Goal: Task Accomplishment & Management: Use online tool/utility

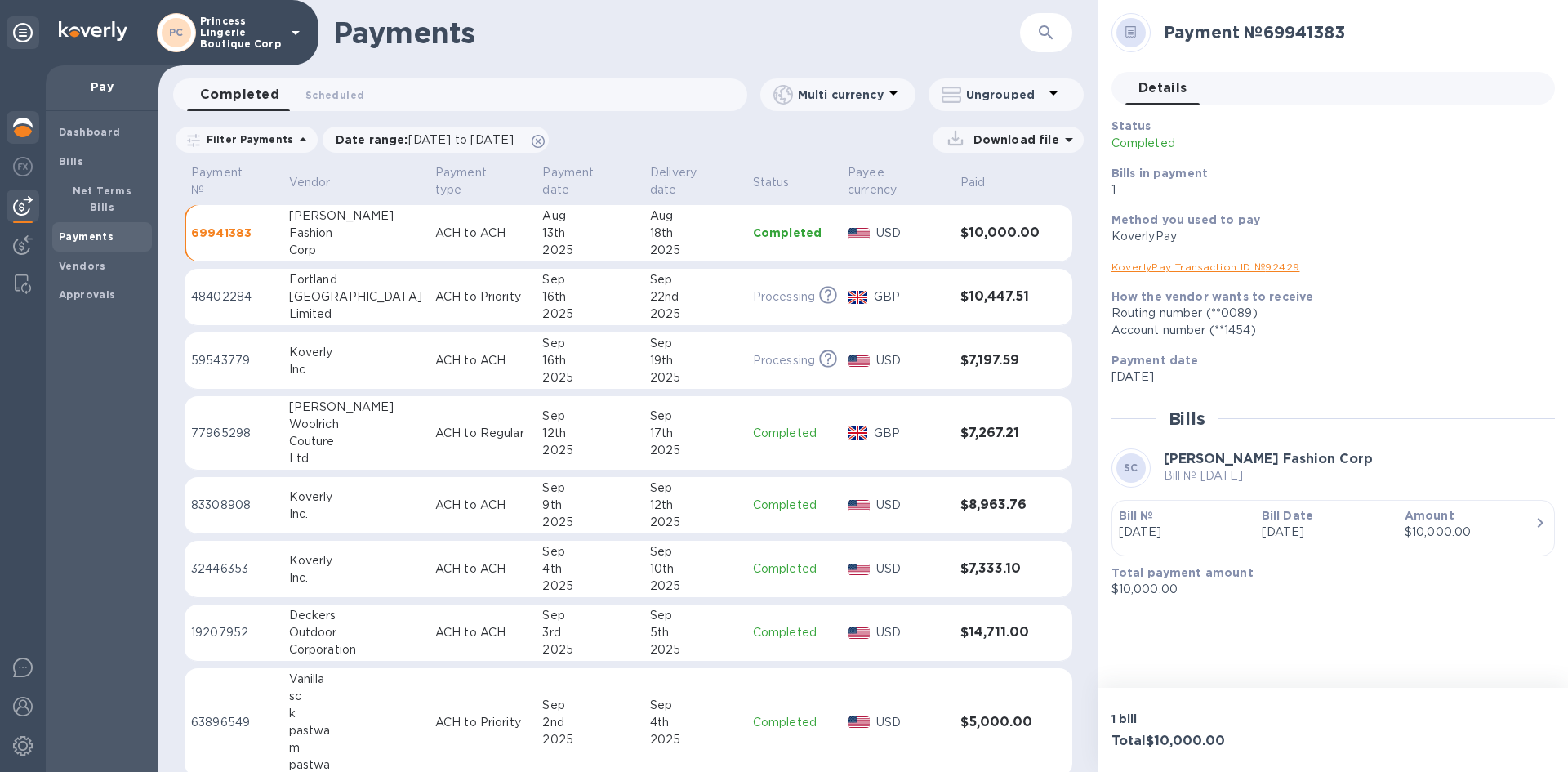
click at [18, 135] on img at bounding box center [22, 127] width 20 height 20
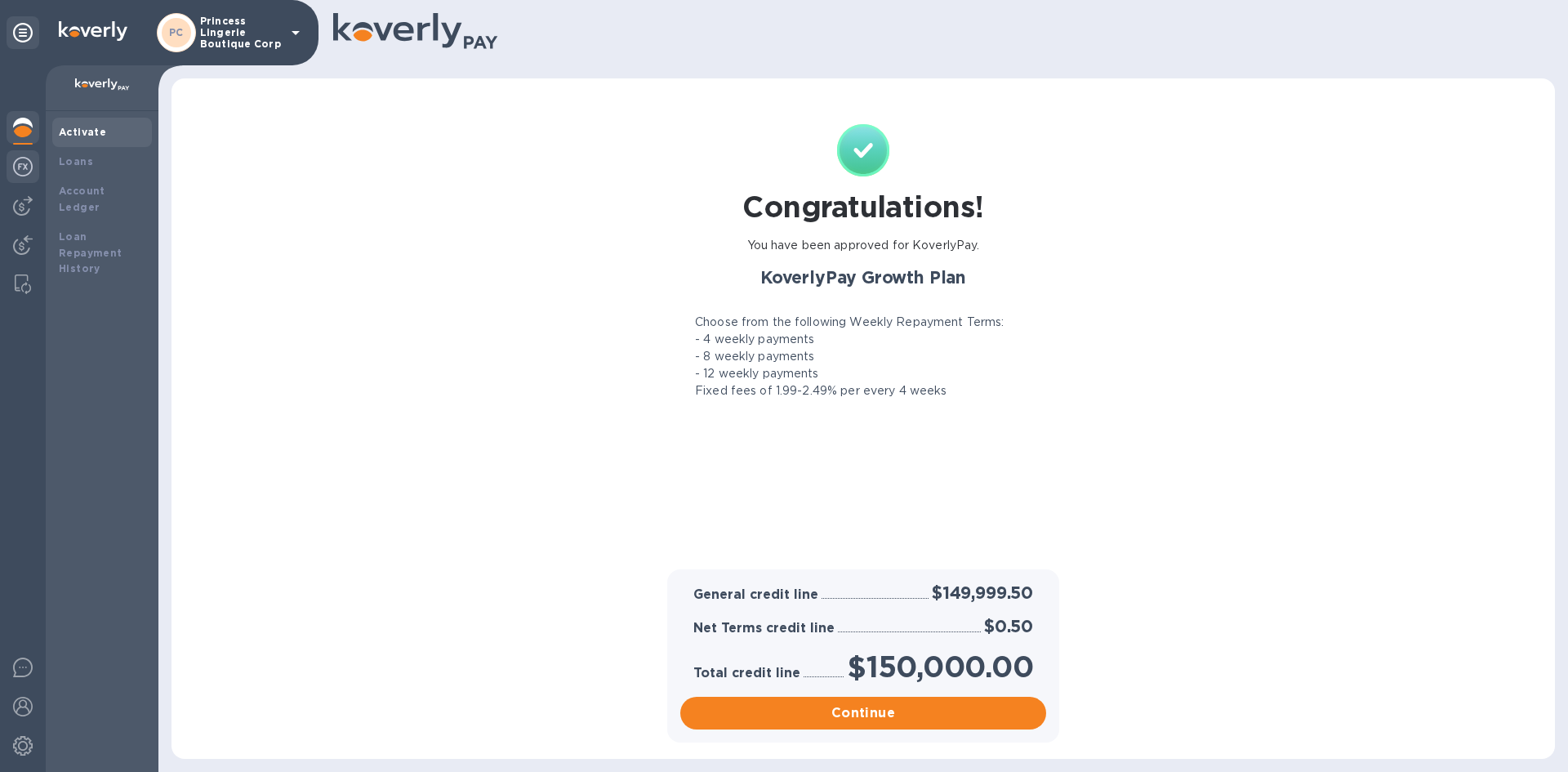
click at [23, 158] on img at bounding box center [22, 166] width 20 height 20
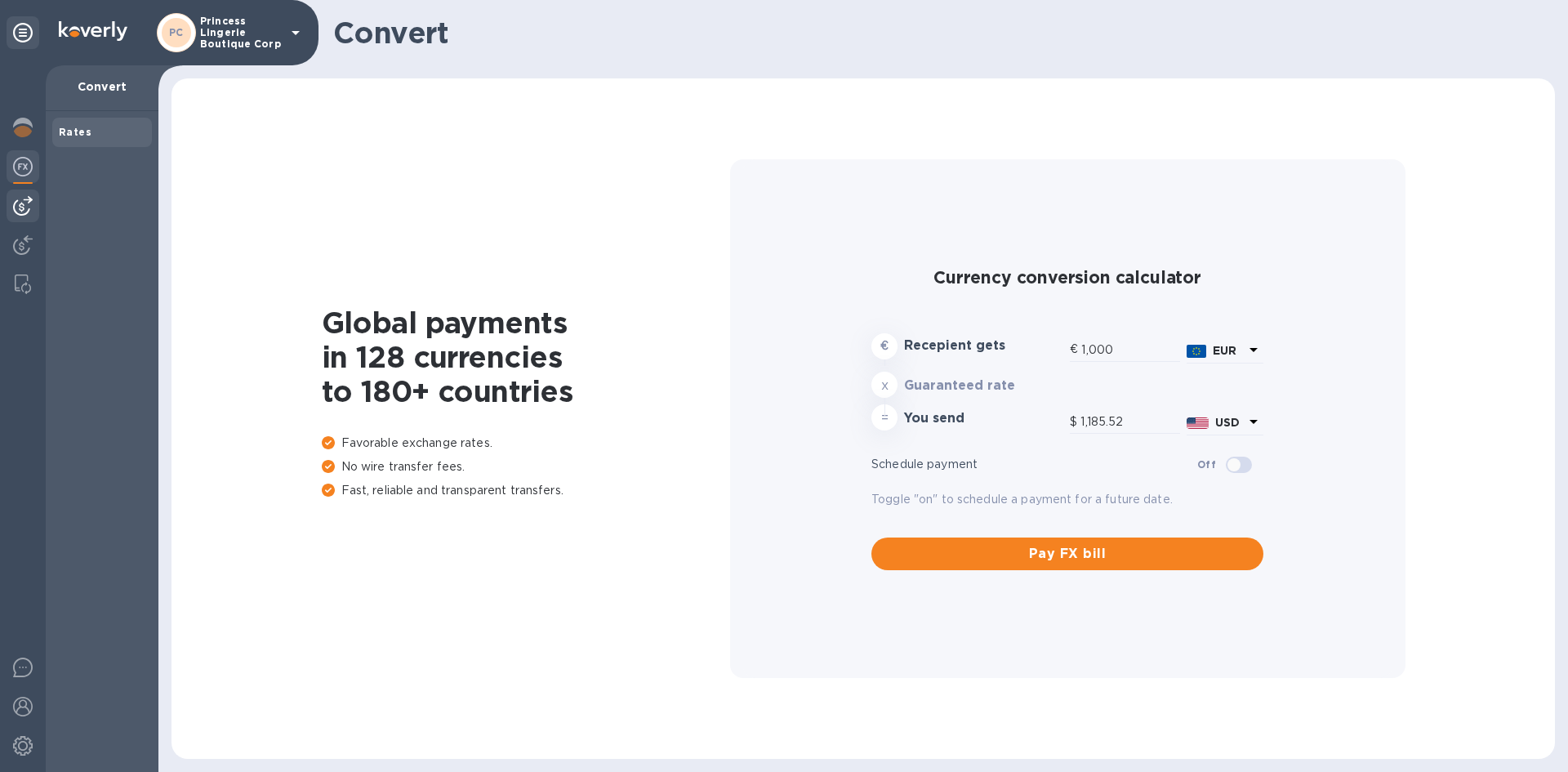
click at [20, 200] on img at bounding box center [22, 206] width 20 height 20
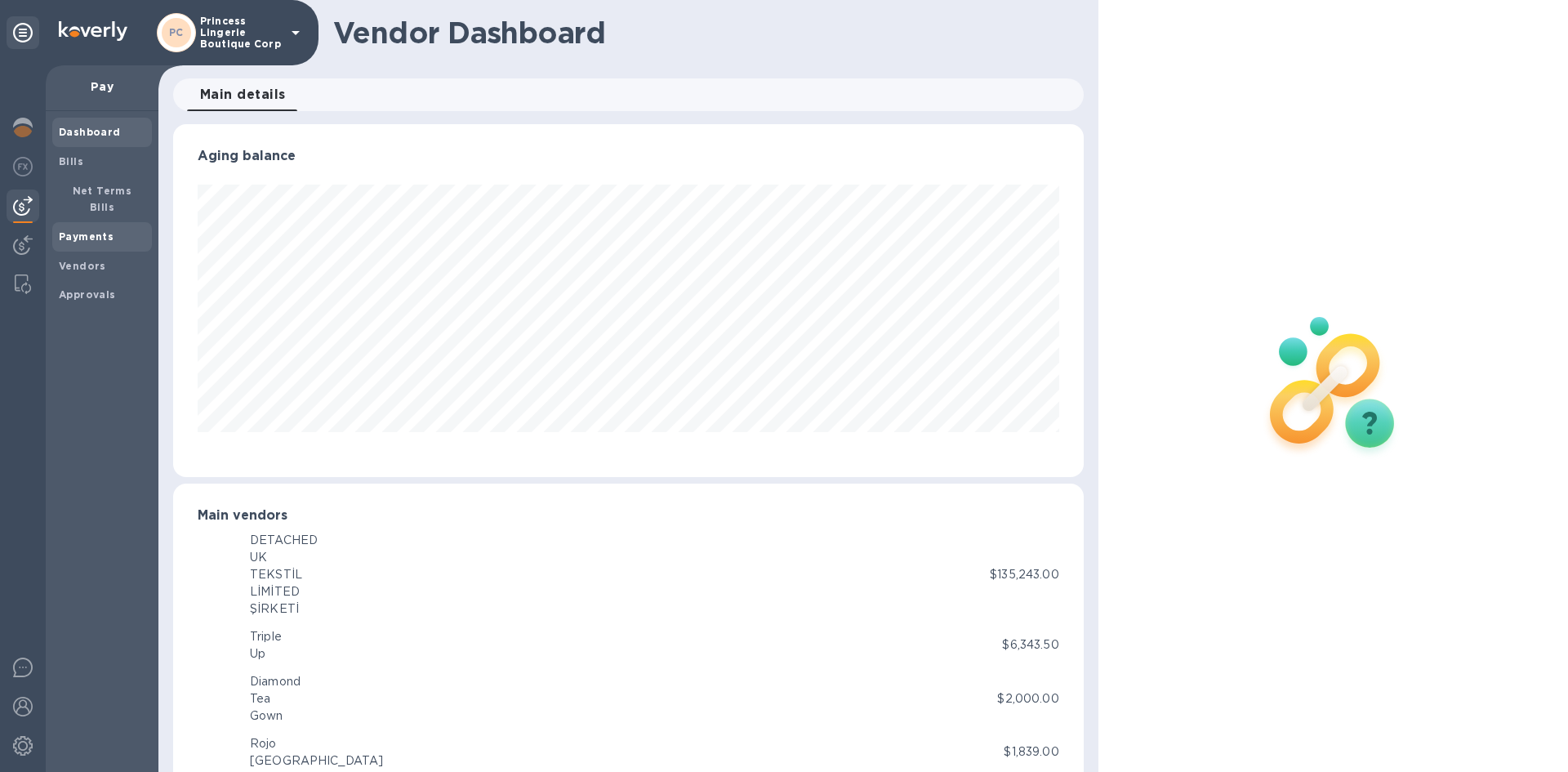
scroll to position [816487, 815551]
click at [98, 230] on b "Payments" at bounding box center [86, 236] width 55 height 12
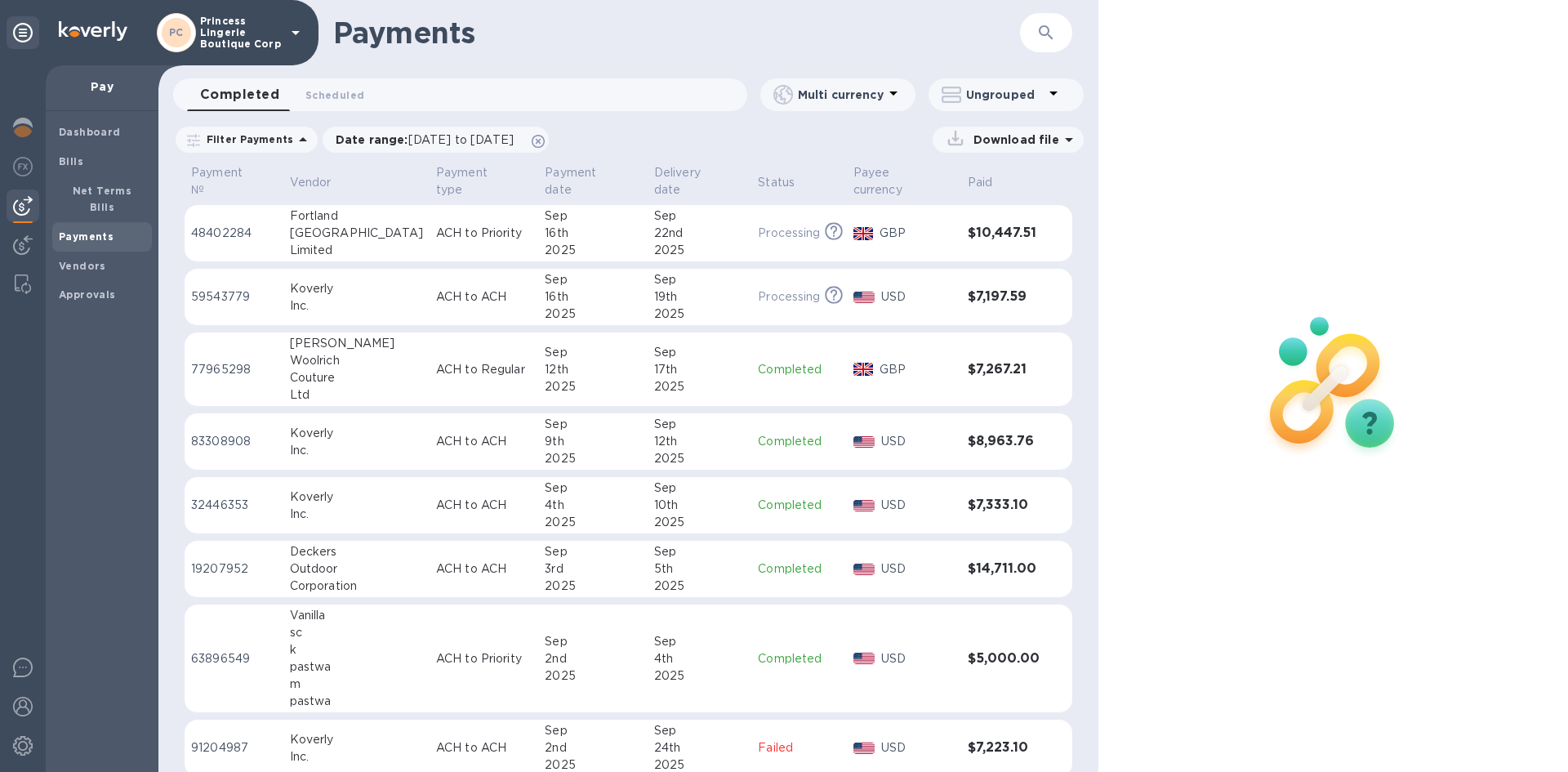
click at [298, 142] on icon at bounding box center [303, 139] width 20 height 20
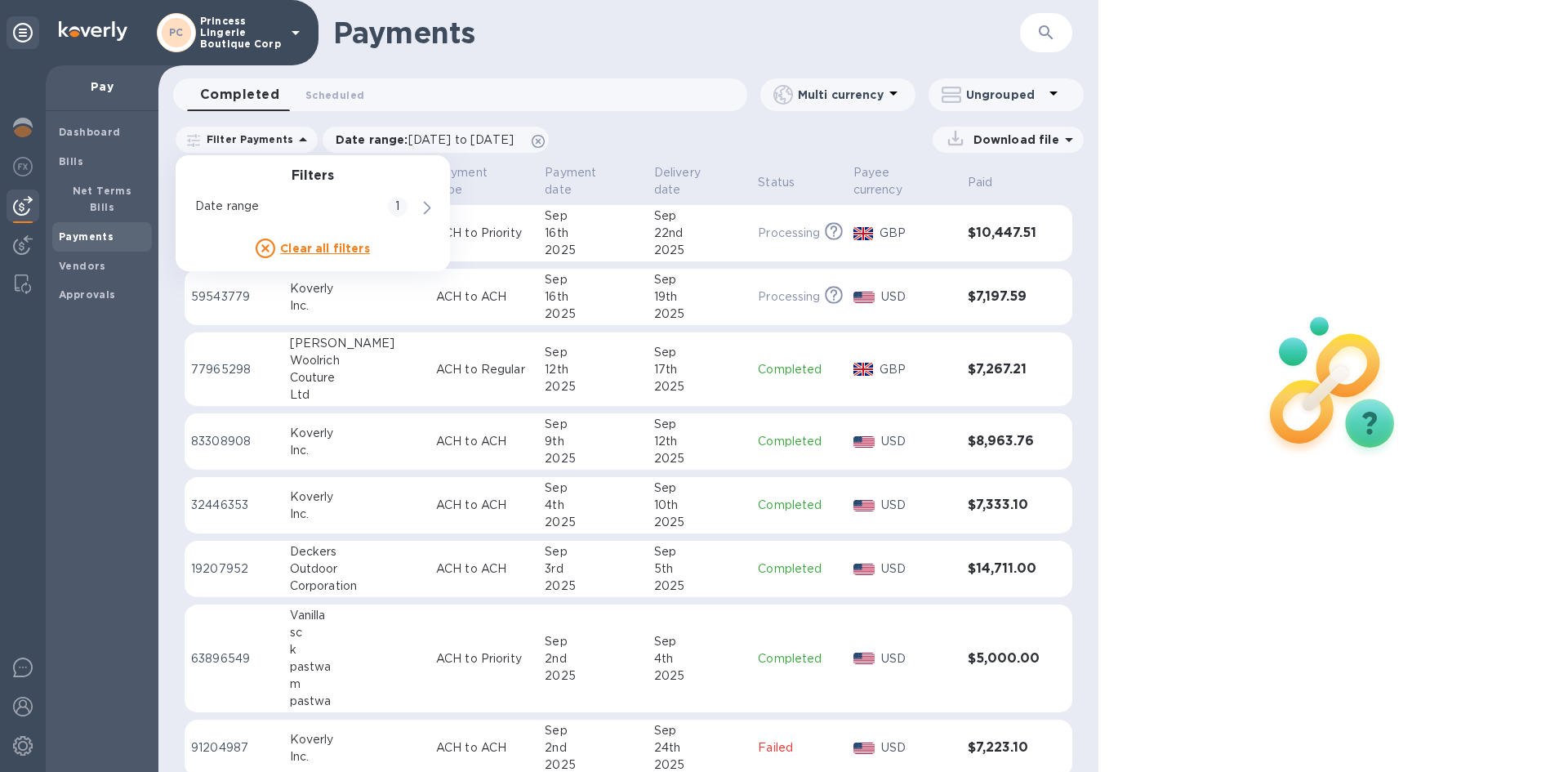
click at [651, 137] on div "Download file" at bounding box center [820, 139] width 526 height 26
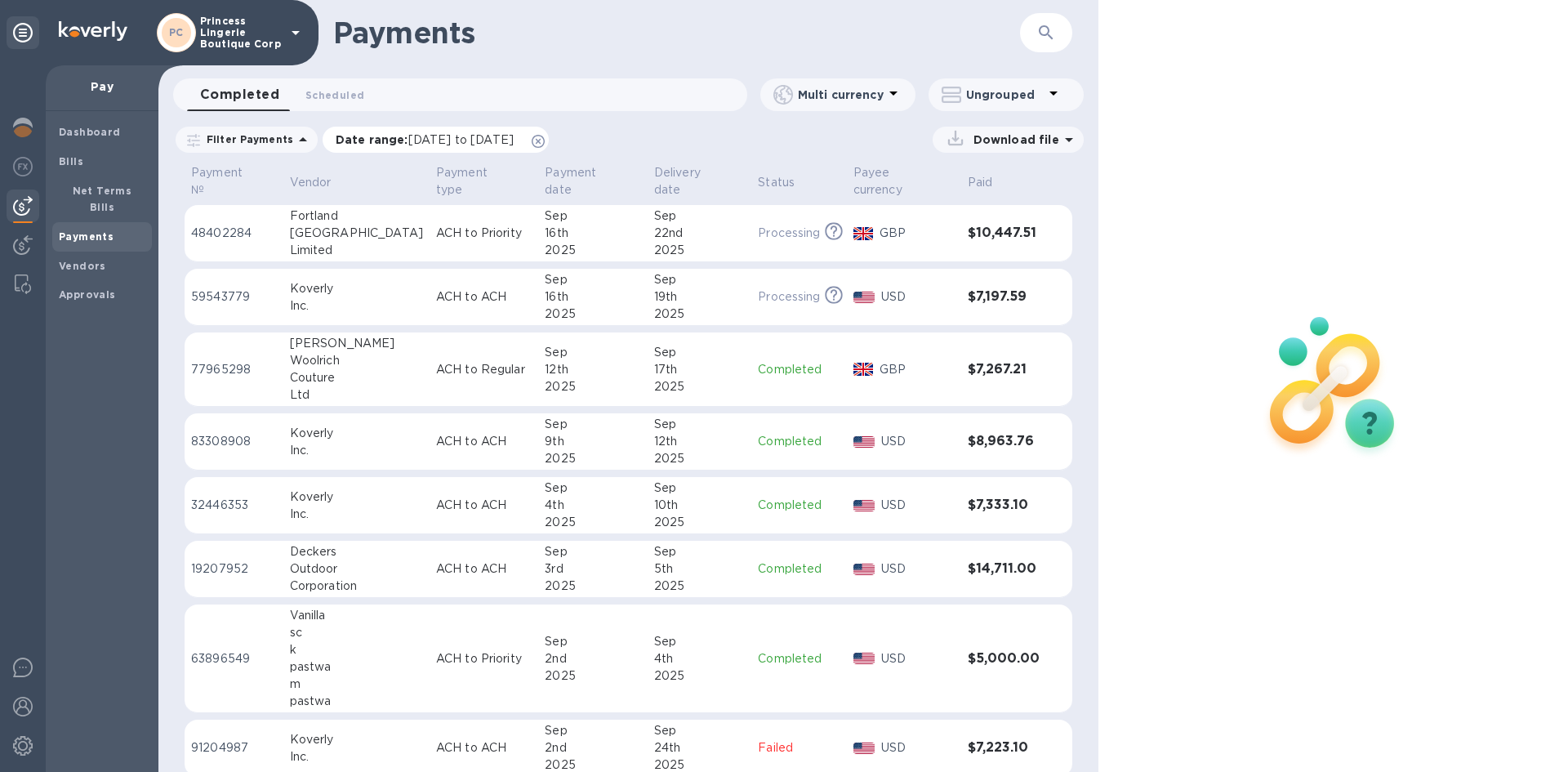
click at [545, 141] on icon at bounding box center [537, 141] width 13 height 13
drag, startPoint x: 1016, startPoint y: 44, endPoint x: 1034, endPoint y: 39, distance: 18.7
click at [1032, 42] on div "Payments ​" at bounding box center [628, 32] width 940 height 66
click at [1036, 39] on icon "button" at bounding box center [1045, 32] width 20 height 20
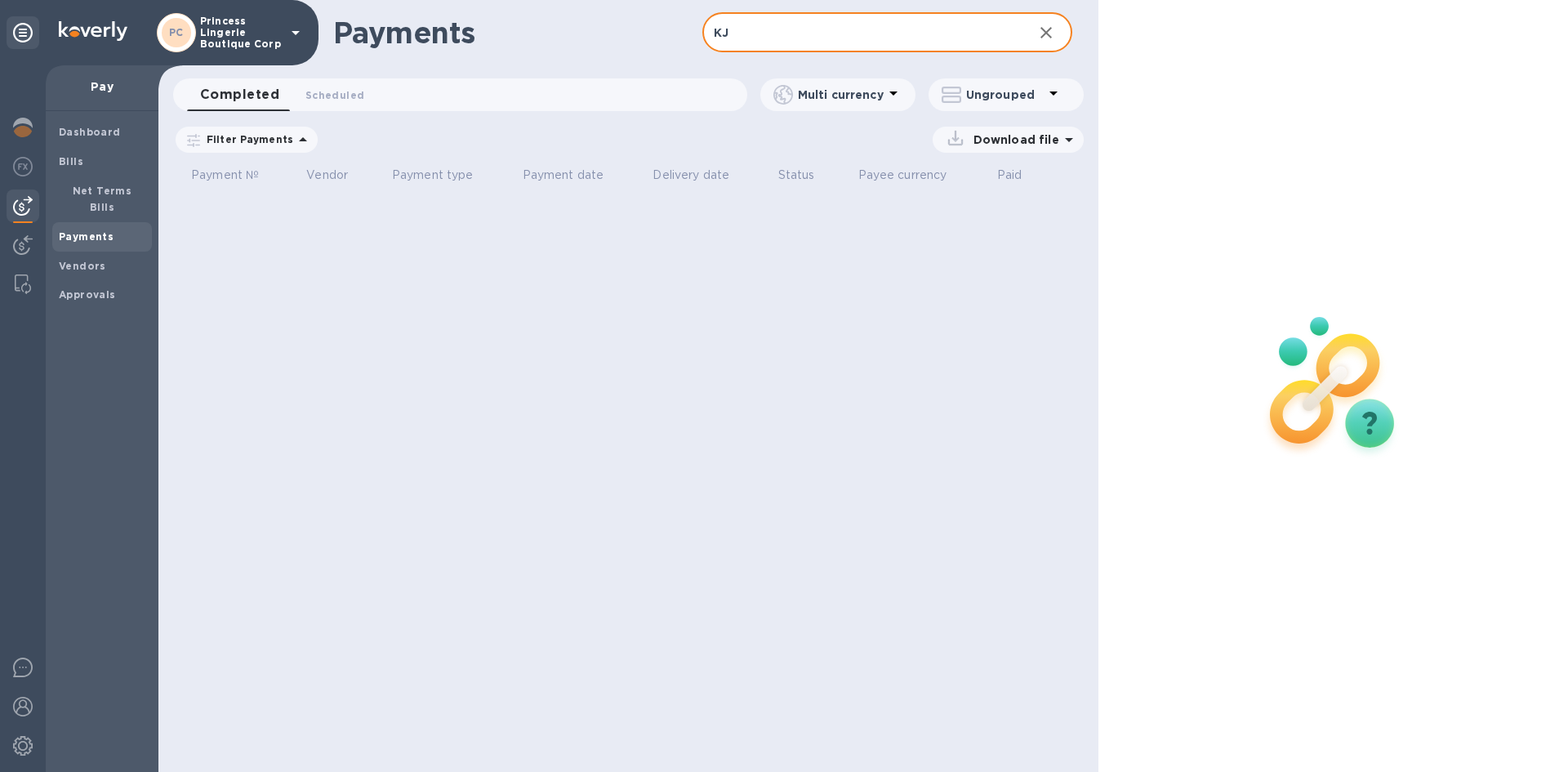
type input "KJ"
click at [1043, 30] on icon "button" at bounding box center [1045, 32] width 11 height 11
